Goal: Navigation & Orientation: Find specific page/section

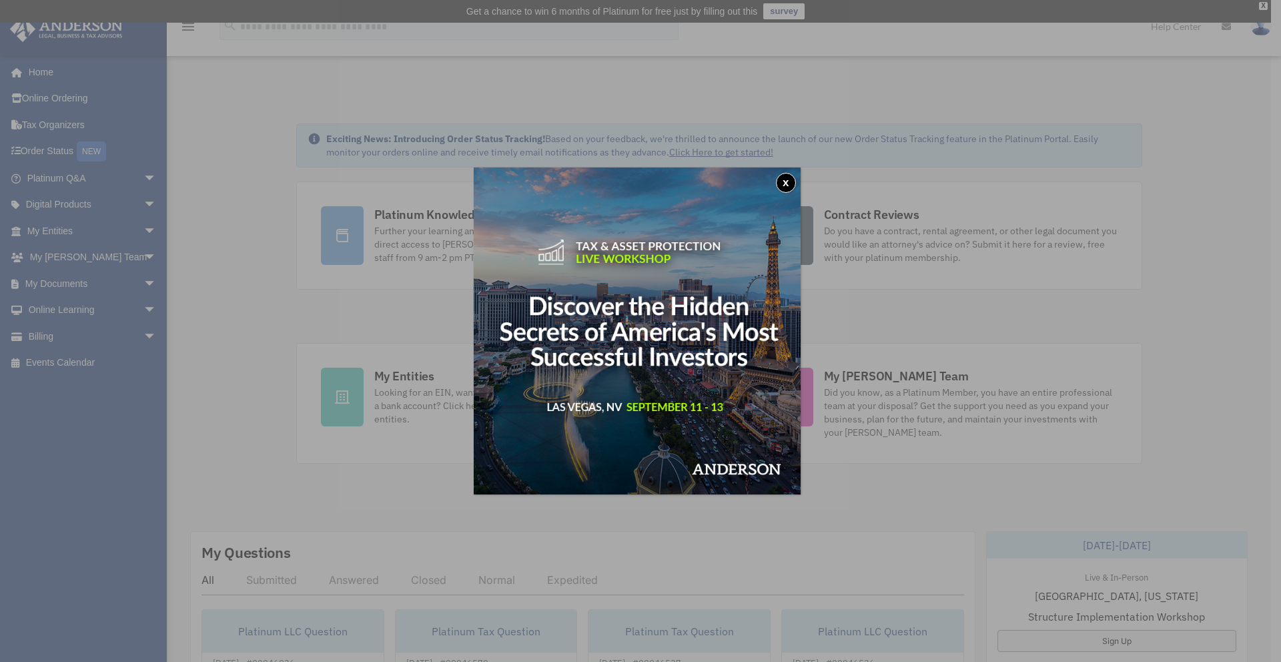
click at [793, 183] on button "x" at bounding box center [786, 183] width 20 height 20
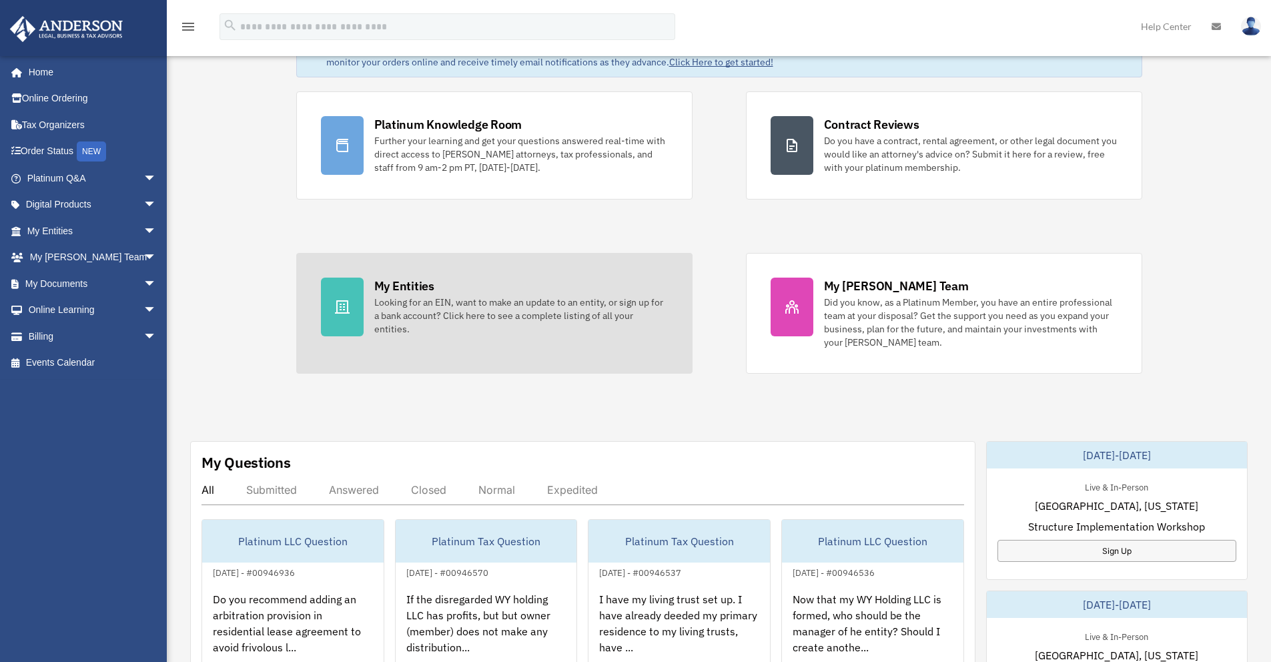
scroll to position [92, 0]
click at [489, 282] on div "My Entities Looking for an EIN, want to make an update to an entity, or sign up…" at bounding box center [521, 305] width 294 height 58
click at [490, 306] on div "Looking for an EIN, want to make an update to an entity, or sign up for a bank …" at bounding box center [521, 314] width 294 height 40
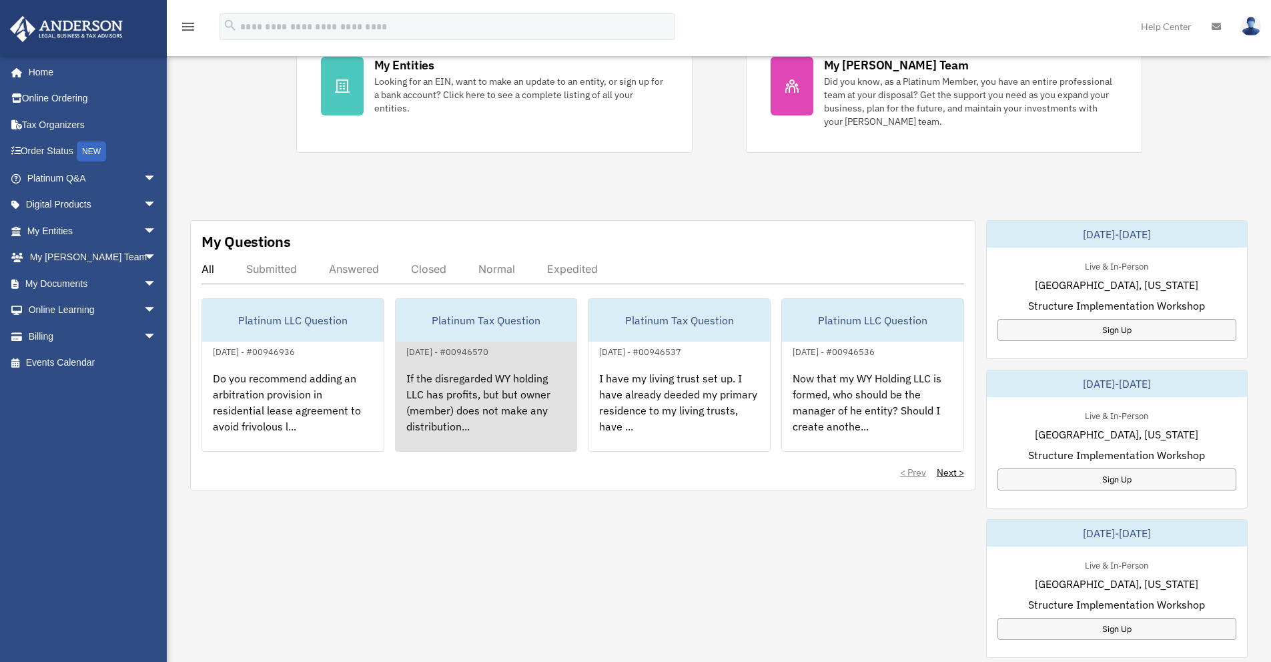
scroll to position [316, 0]
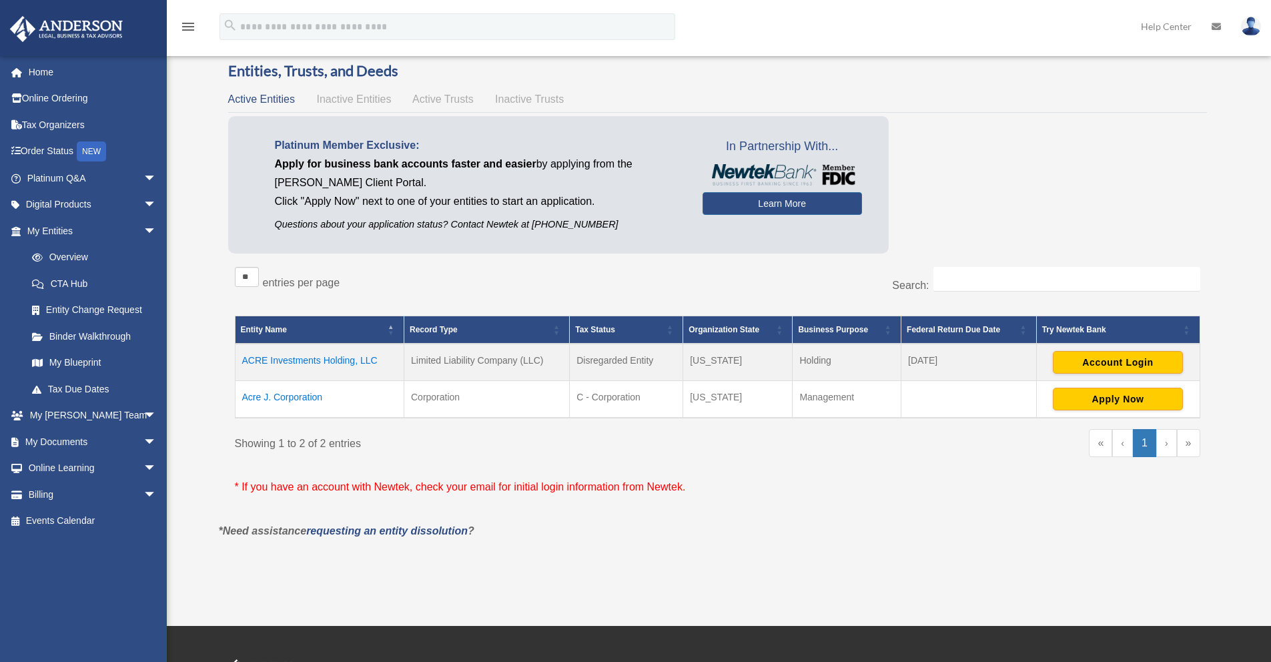
scroll to position [64, 0]
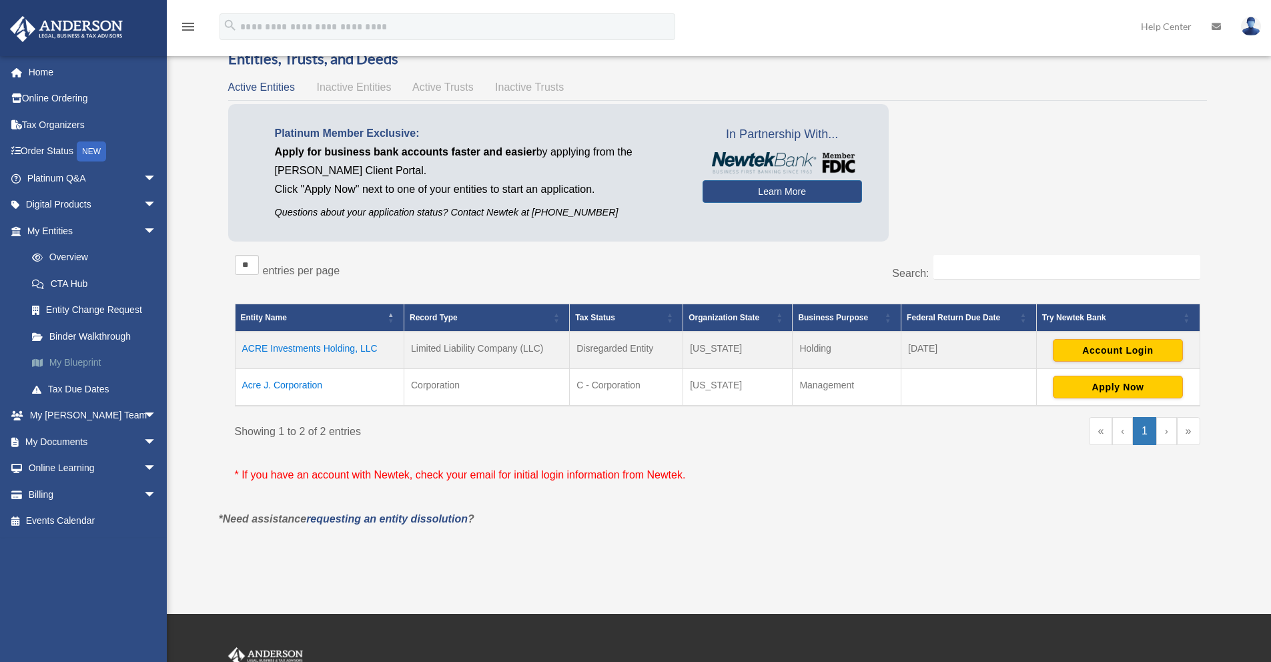
click at [94, 357] on link "My Blueprint" at bounding box center [98, 363] width 158 height 27
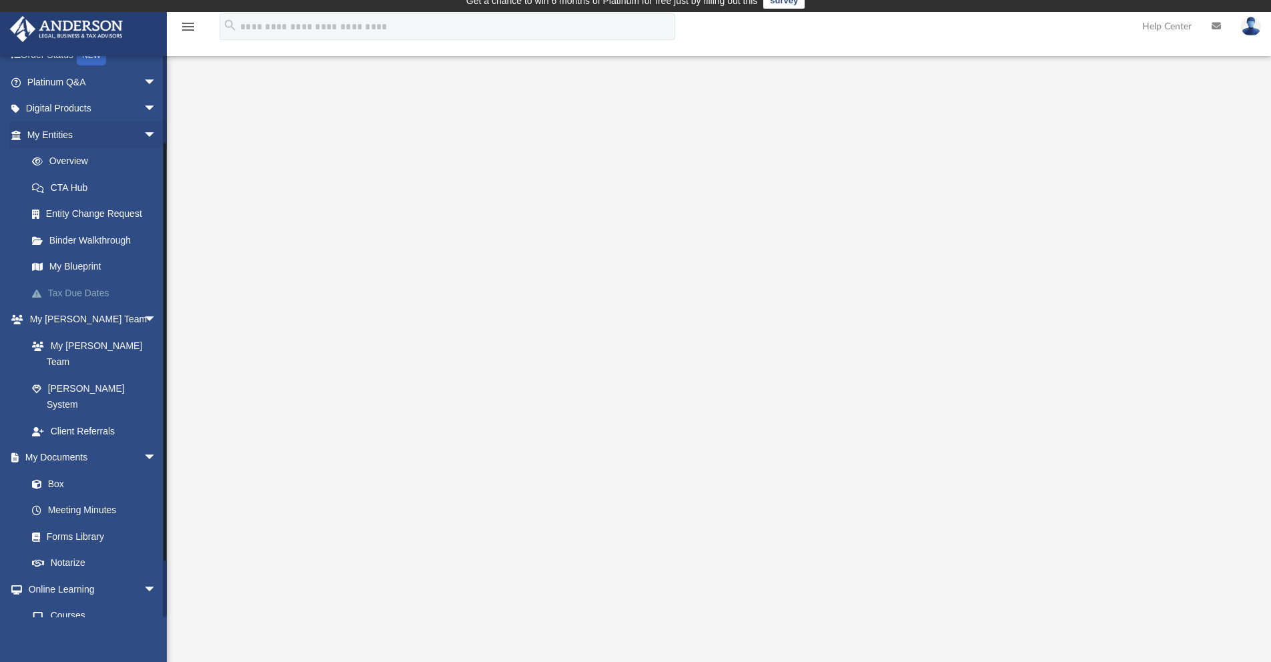
scroll to position [111, 0]
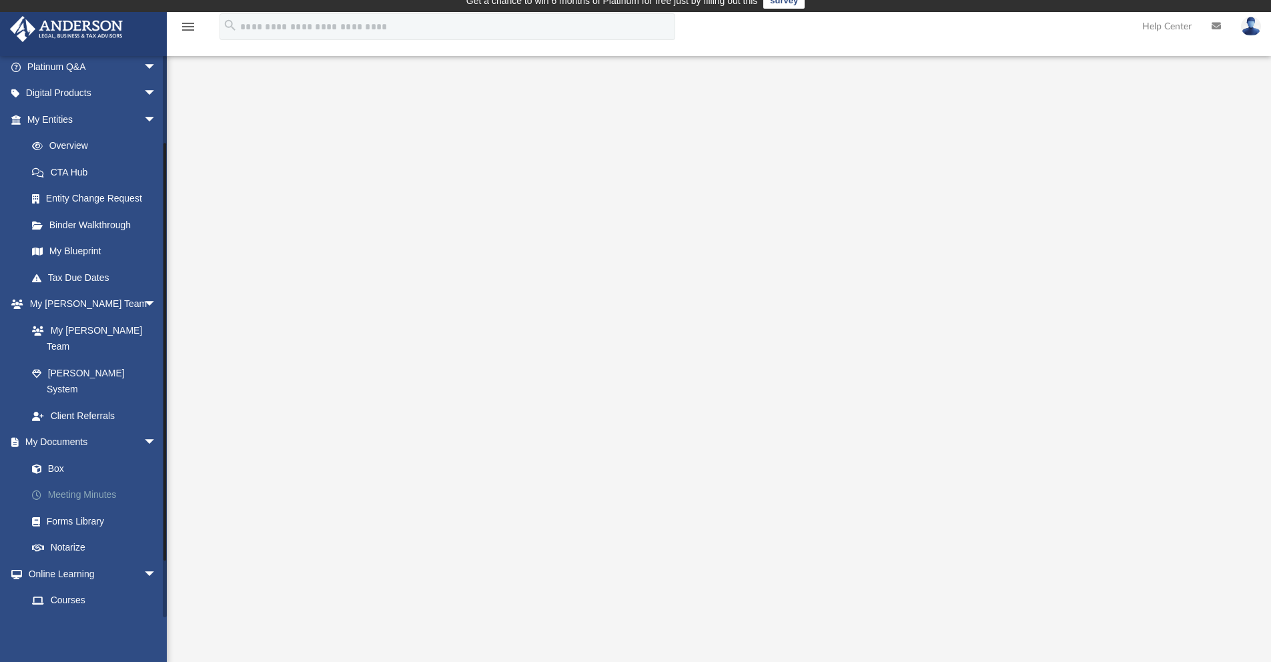
click at [95, 482] on link "Meeting Minutes" at bounding box center [98, 495] width 158 height 27
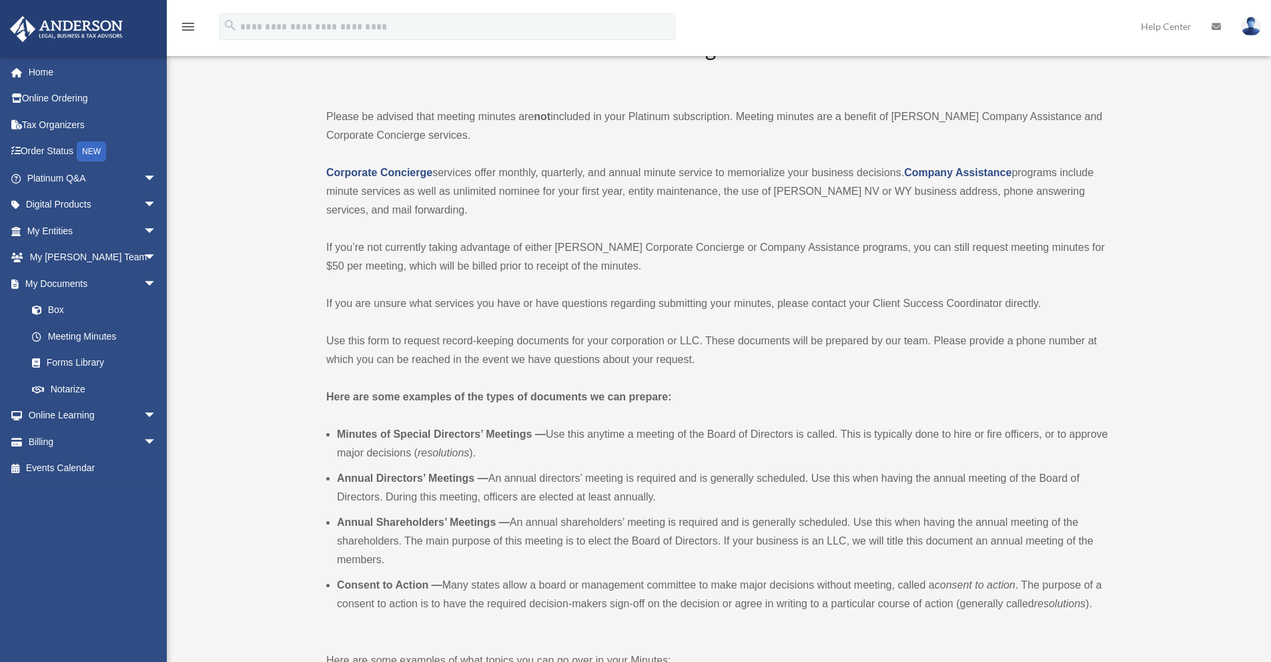
scroll to position [91, 0]
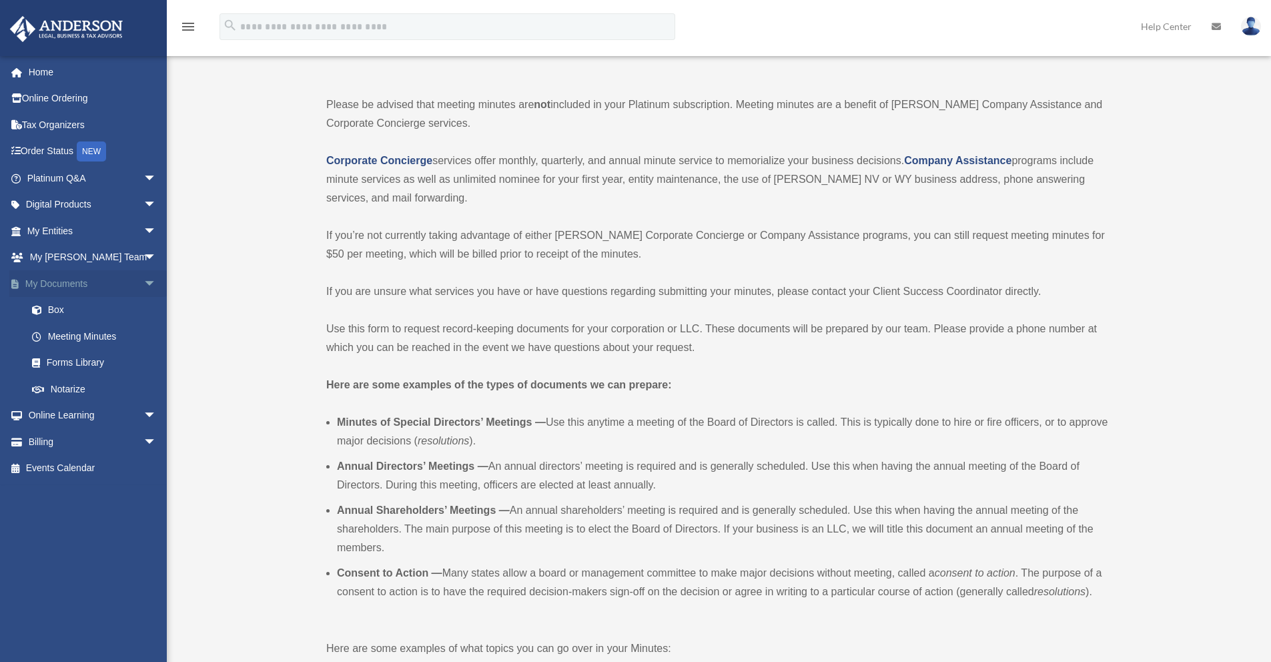
click at [143, 278] on span "arrow_drop_down" at bounding box center [156, 283] width 27 height 27
click at [143, 278] on span "arrow_drop_up" at bounding box center [156, 283] width 27 height 27
click at [143, 228] on span "arrow_drop_down" at bounding box center [156, 230] width 27 height 27
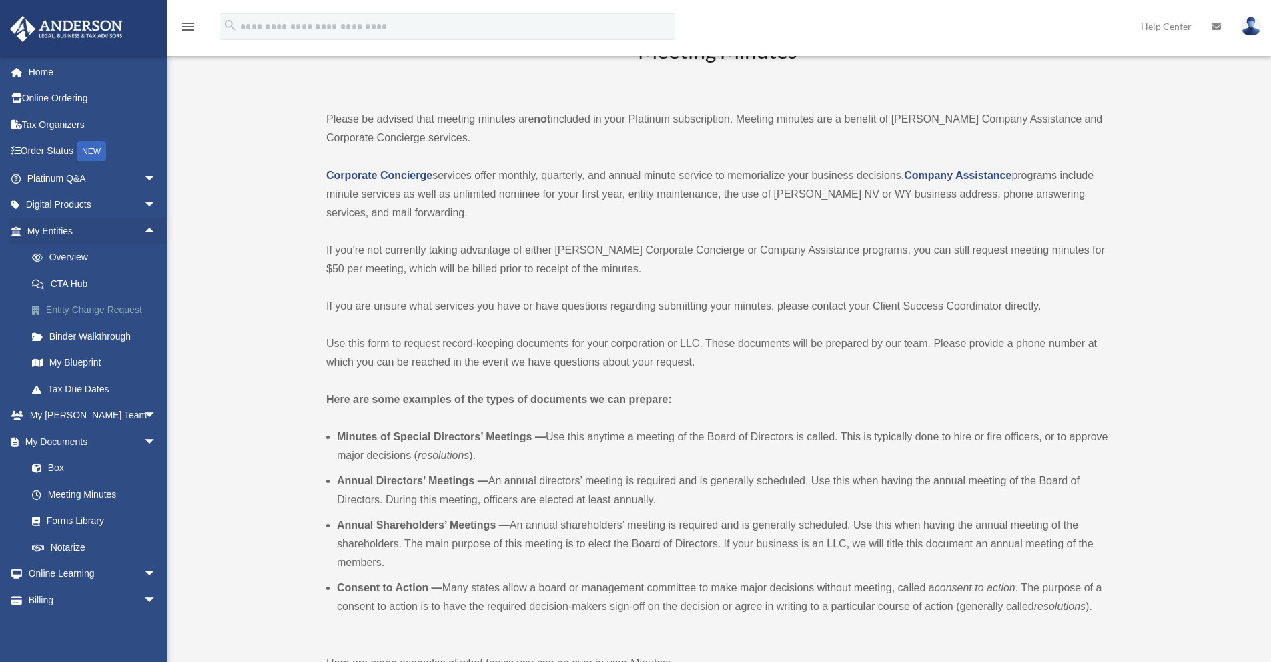
scroll to position [76, 0]
click at [44, 152] on link "Order Status NEW" at bounding box center [92, 151] width 167 height 27
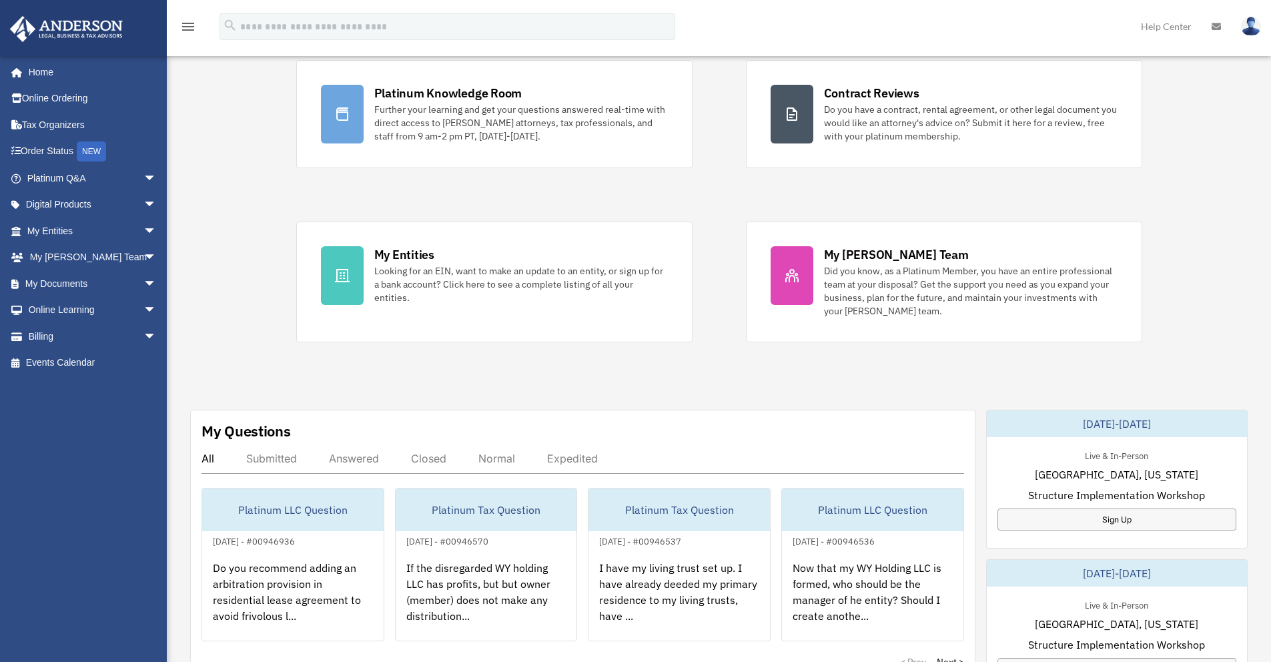
scroll to position [109, 0]
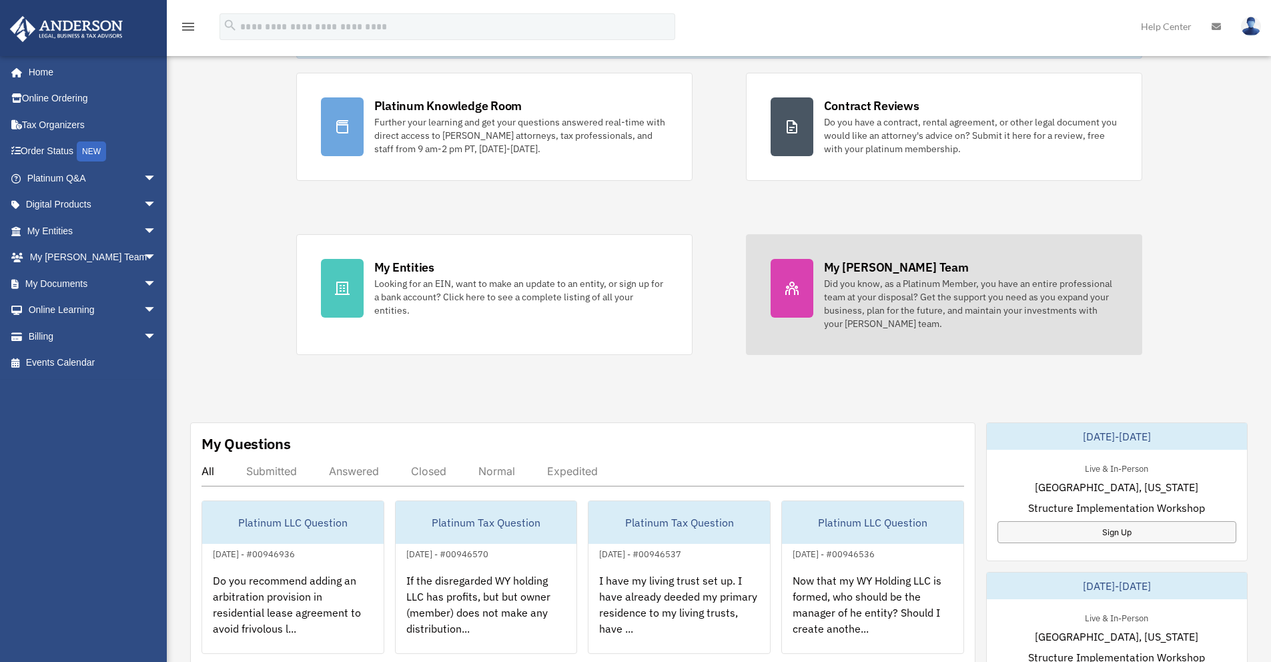
click at [979, 266] on div "My [PERSON_NAME] Team Did you know, as a Platinum Member, you have an entire pr…" at bounding box center [971, 294] width 294 height 71
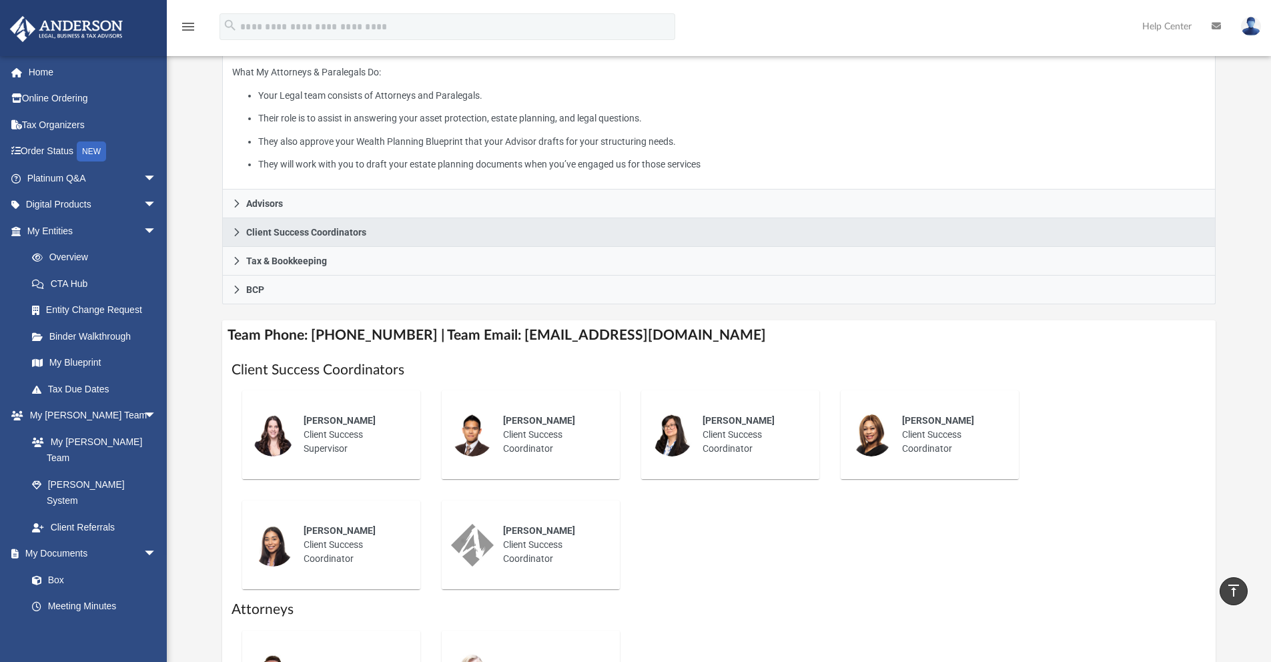
scroll to position [235, 0]
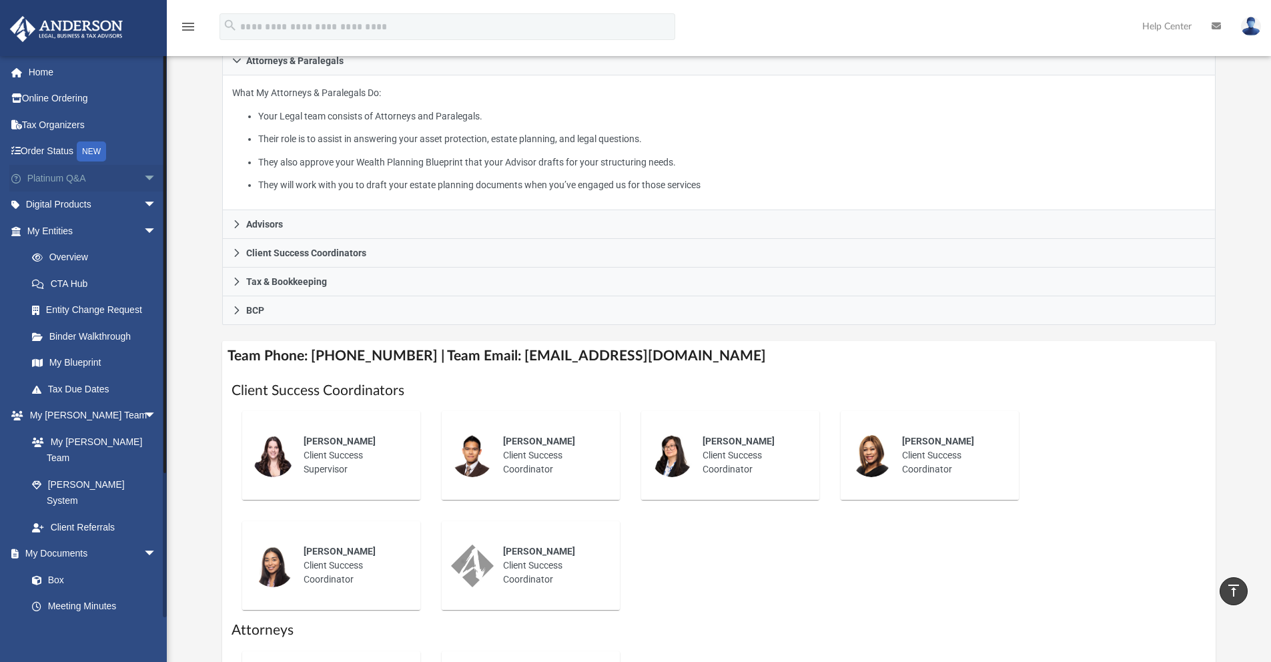
click at [143, 173] on span "arrow_drop_down" at bounding box center [156, 178] width 27 height 27
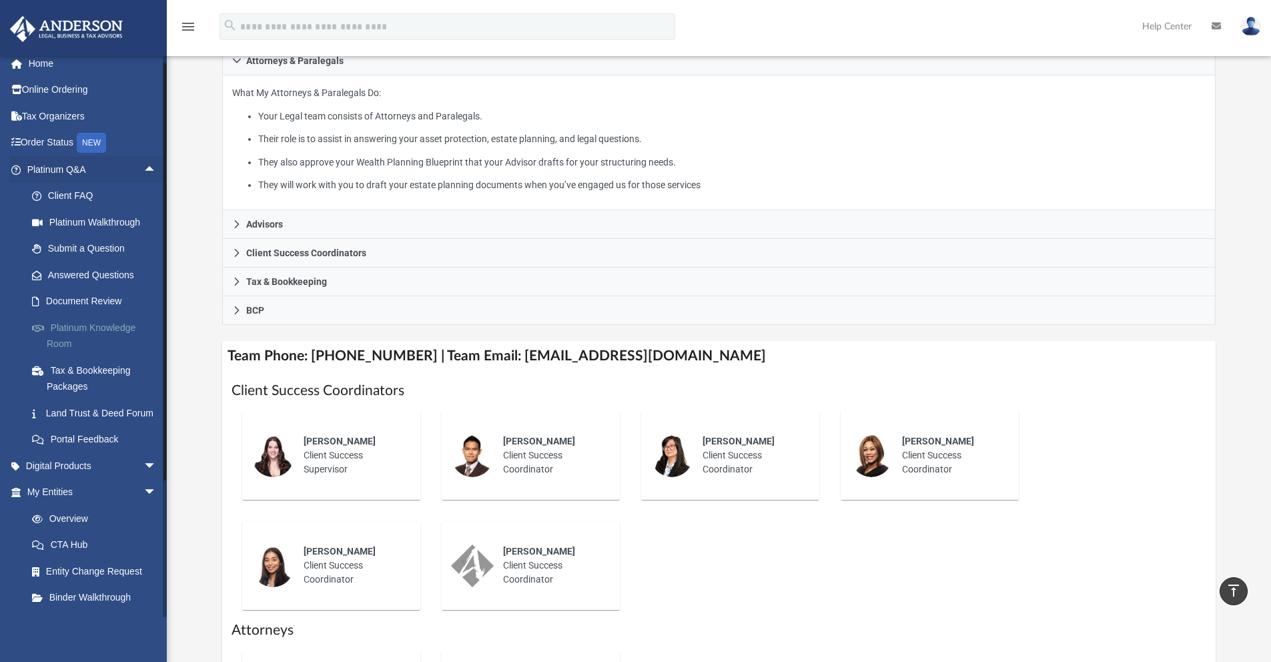
scroll to position [42, 0]
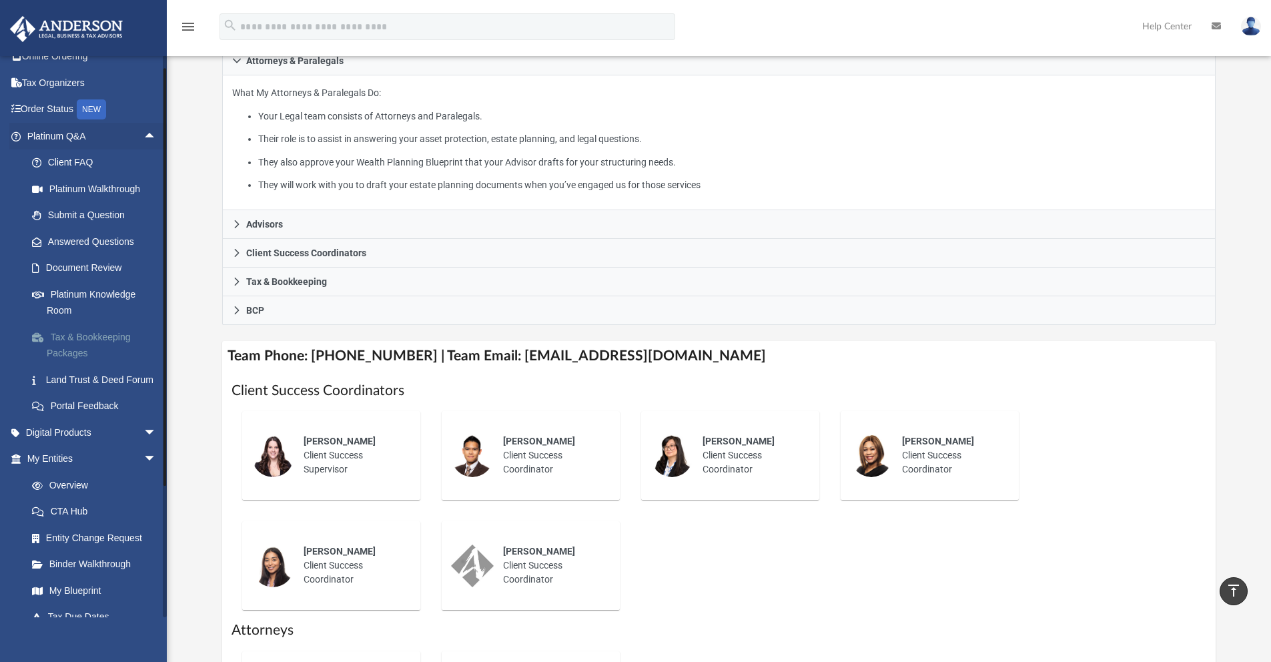
click at [115, 332] on link "Tax & Bookkeeping Packages" at bounding box center [98, 345] width 158 height 43
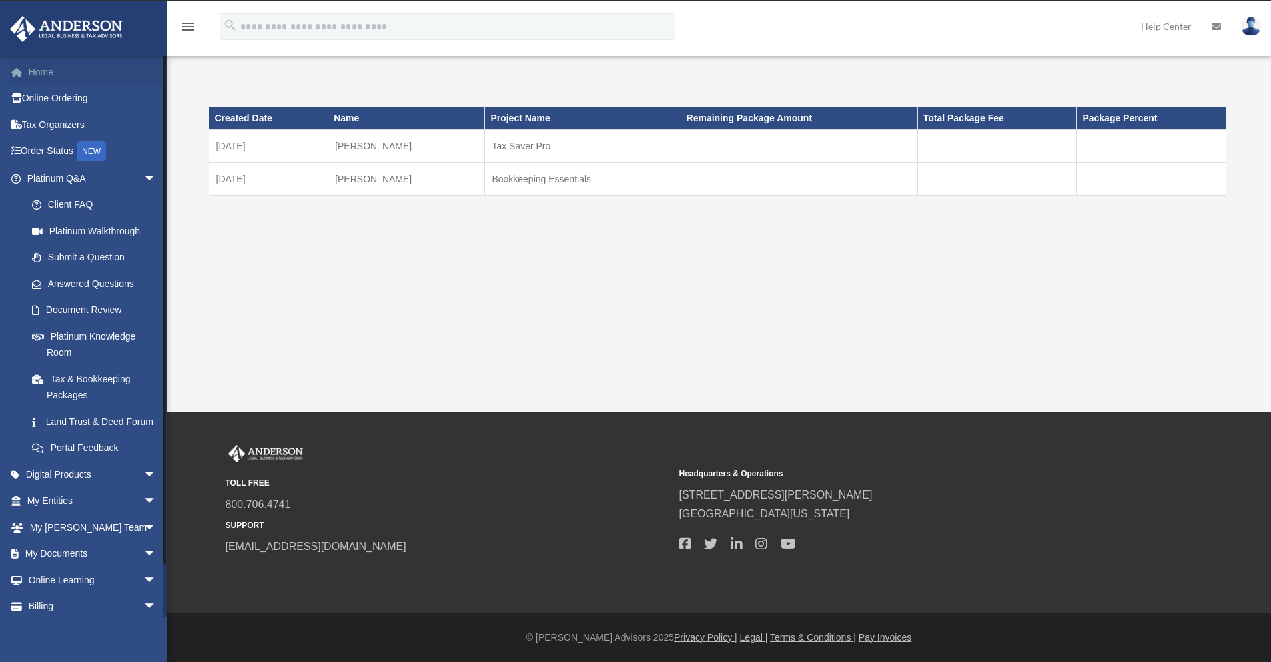
click at [48, 77] on link "Home" at bounding box center [92, 72] width 167 height 27
